Goal: Information Seeking & Learning: Learn about a topic

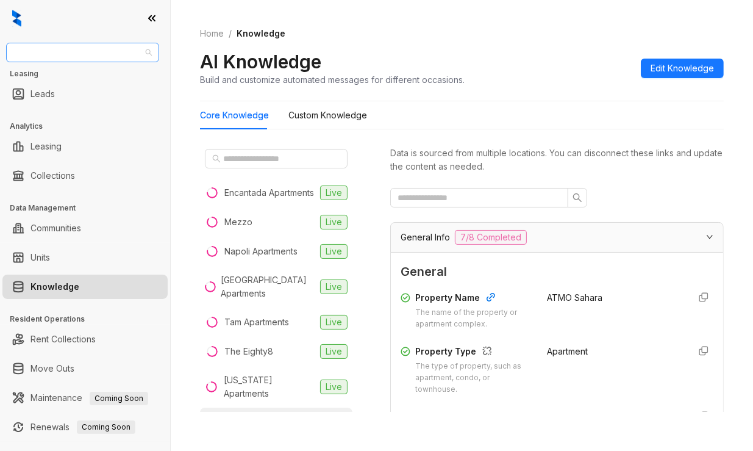
click at [59, 60] on span "AMG" at bounding box center [82, 52] width 138 height 18
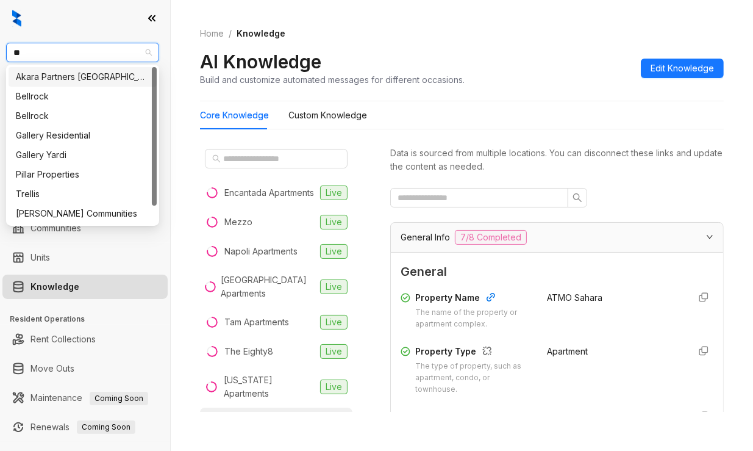
type input "*"
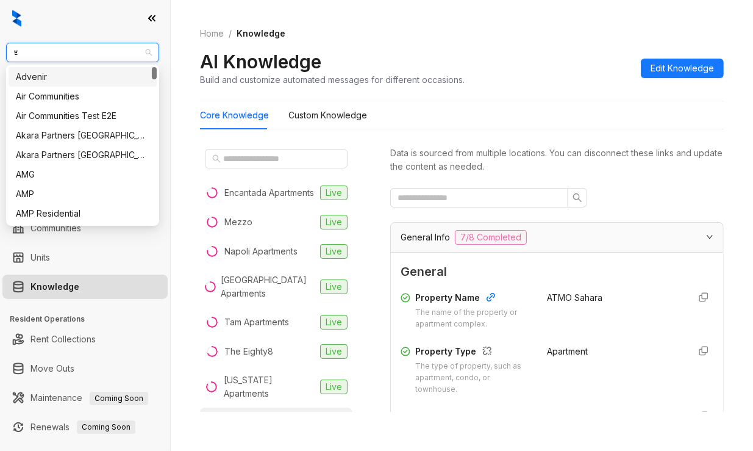
type input "**"
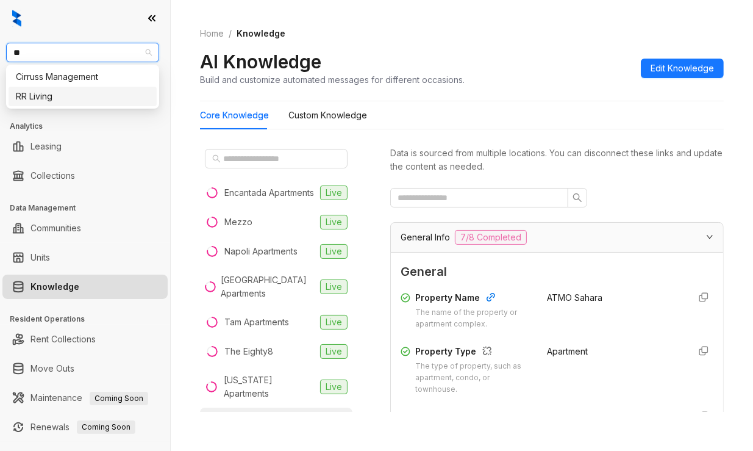
click at [46, 99] on div "RR Living" at bounding box center [83, 96] width 134 height 13
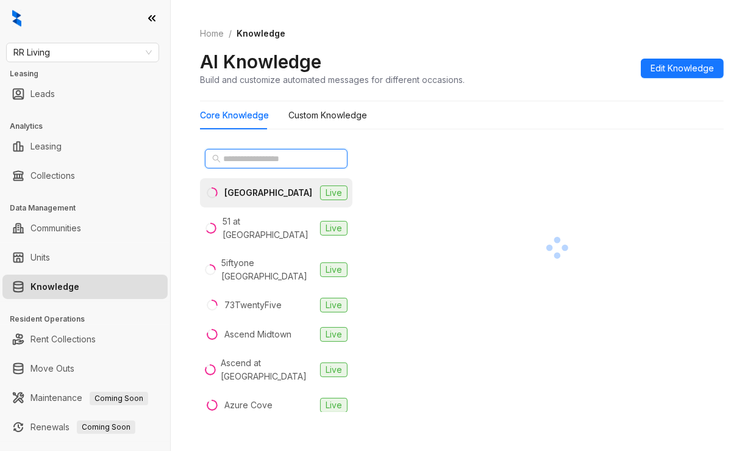
click at [284, 156] on input "text" at bounding box center [276, 158] width 107 height 13
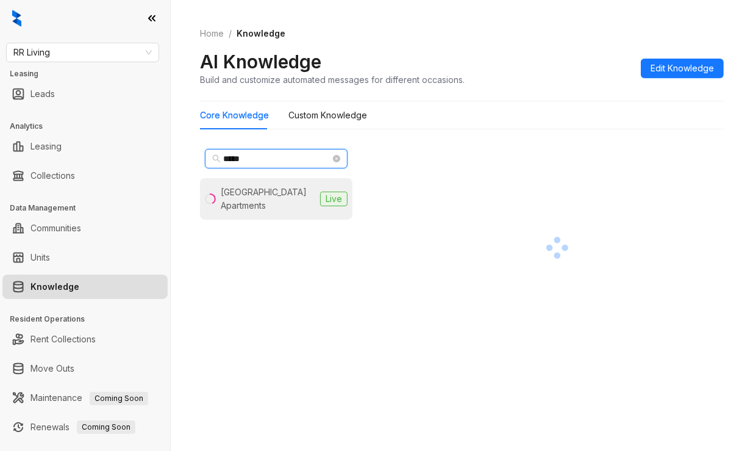
type input "*****"
click at [274, 182] on li "[GEOGRAPHIC_DATA] Apartments Live" at bounding box center [276, 198] width 152 height 41
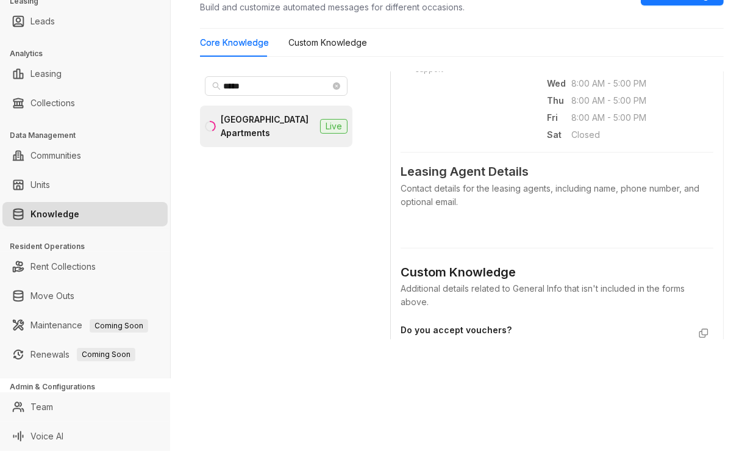
scroll to position [915, 0]
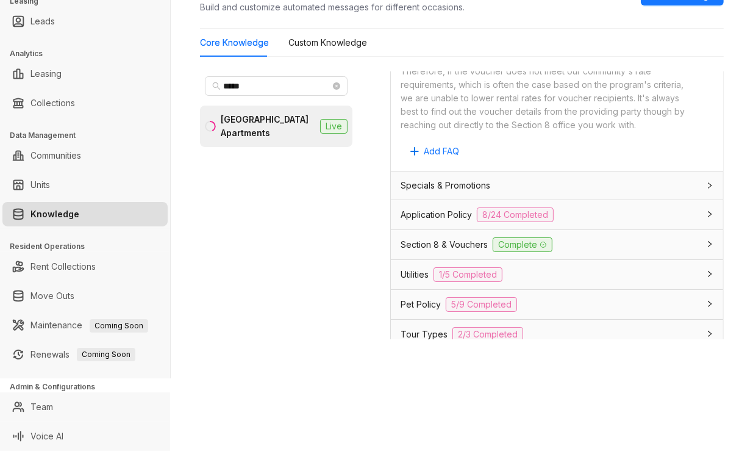
click at [449, 221] on span "Application Policy" at bounding box center [436, 214] width 71 height 13
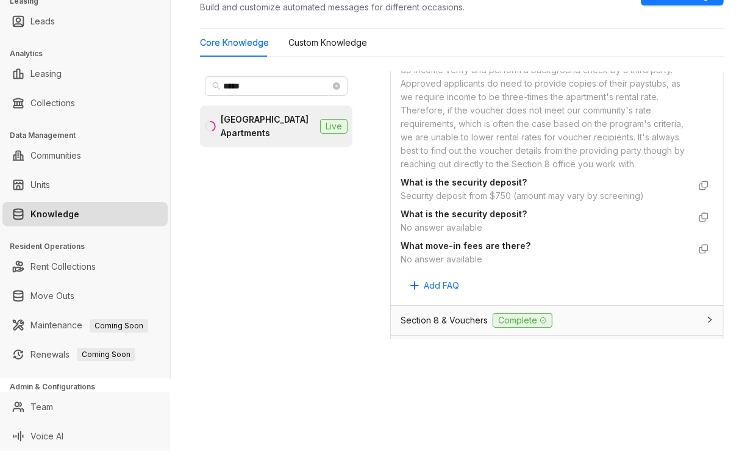
scroll to position [2683, 0]
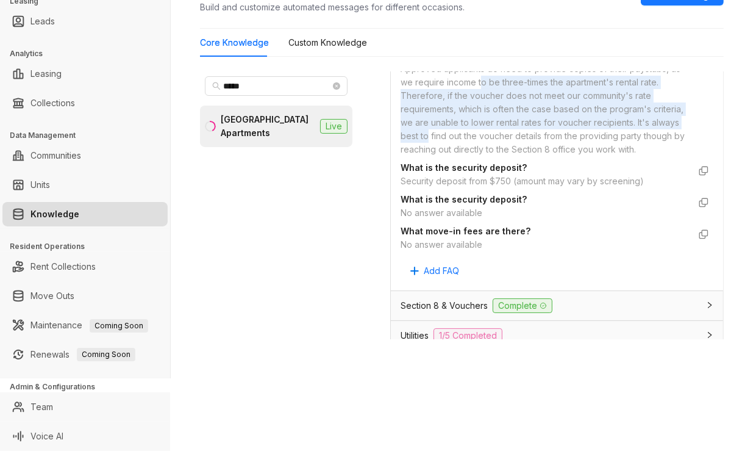
drag, startPoint x: 465, startPoint y: 193, endPoint x: 518, endPoint y: 249, distance: 76.4
click at [517, 156] on div "Thank you for inquiring! At our community, we accept multiple forms of payment.…" at bounding box center [545, 75] width 288 height 161
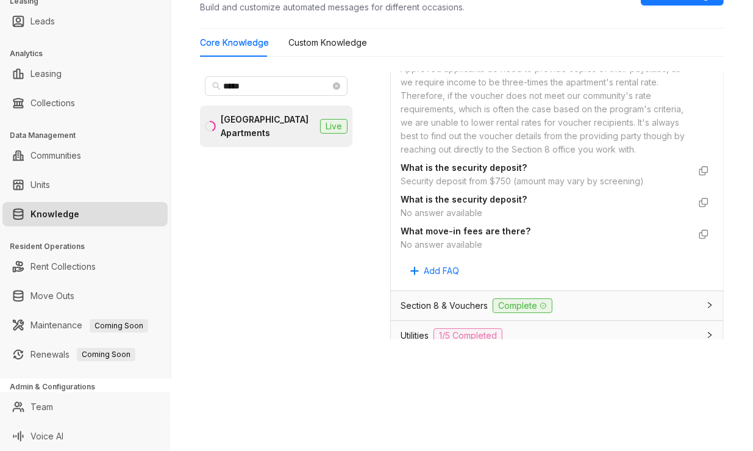
click at [520, 156] on div "Thank you for inquiring! At our community, we accept multiple forms of payment.…" at bounding box center [545, 75] width 288 height 161
drag, startPoint x: 447, startPoint y: 206, endPoint x: 459, endPoint y: 227, distance: 25.1
click at [458, 156] on div "Thank you for inquiring! At our community, we accept multiple forms of payment.…" at bounding box center [545, 75] width 288 height 161
click at [462, 156] on div "Thank you for inquiring! At our community, we accept multiple forms of payment.…" at bounding box center [545, 75] width 288 height 161
drag, startPoint x: 441, startPoint y: 134, endPoint x: 524, endPoint y: 181, distance: 95.8
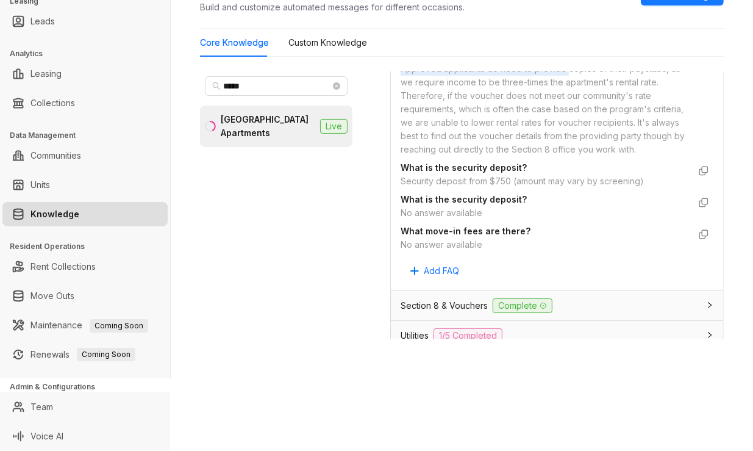
click at [524, 156] on div "Thank you for inquiring! At our community, we accept multiple forms of payment.…" at bounding box center [545, 75] width 288 height 161
click at [539, 156] on div "Thank you for inquiring! At our community, we accept multiple forms of payment.…" at bounding box center [545, 75] width 288 height 161
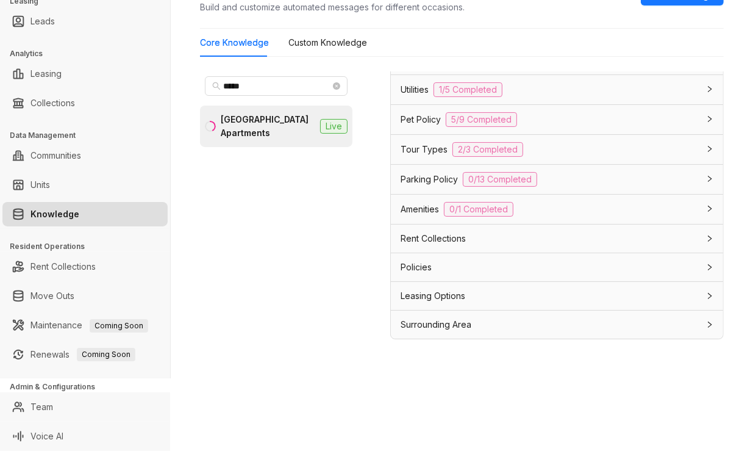
scroll to position [3050, 0]
click at [422, 302] on span "Leasing Options" at bounding box center [433, 295] width 65 height 13
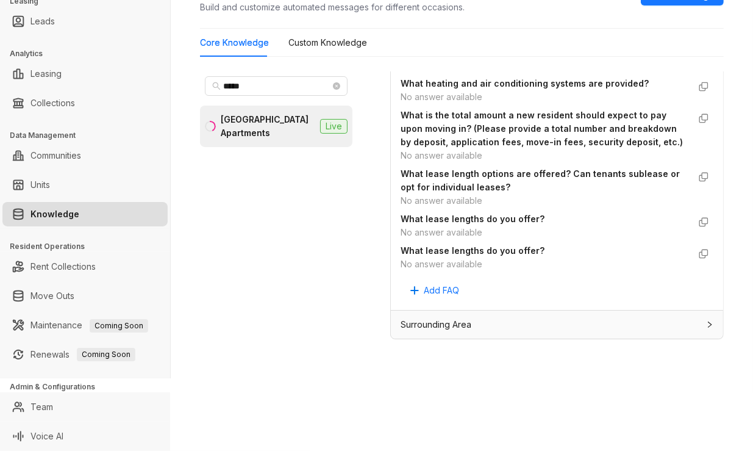
scroll to position [3682, 0]
